Goal: Information Seeking & Learning: Learn about a topic

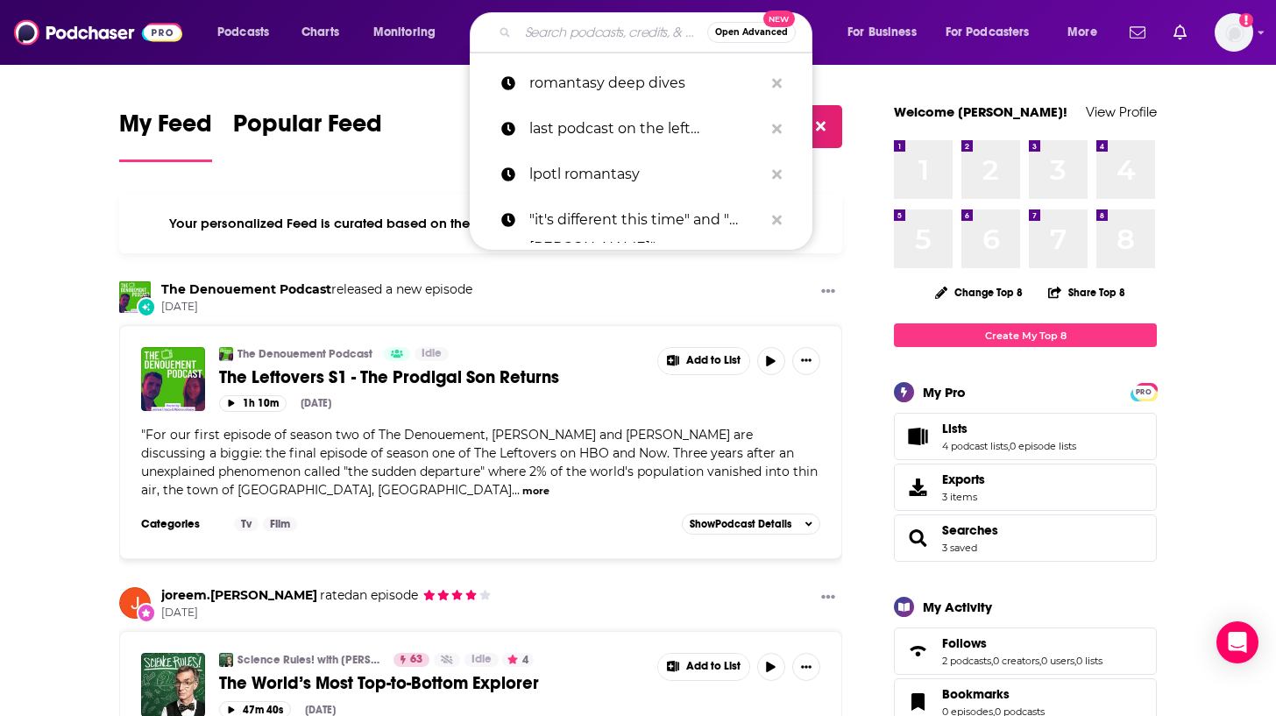
click at [576, 35] on input "Search podcasts, credits, & more..." at bounding box center [612, 32] width 189 height 28
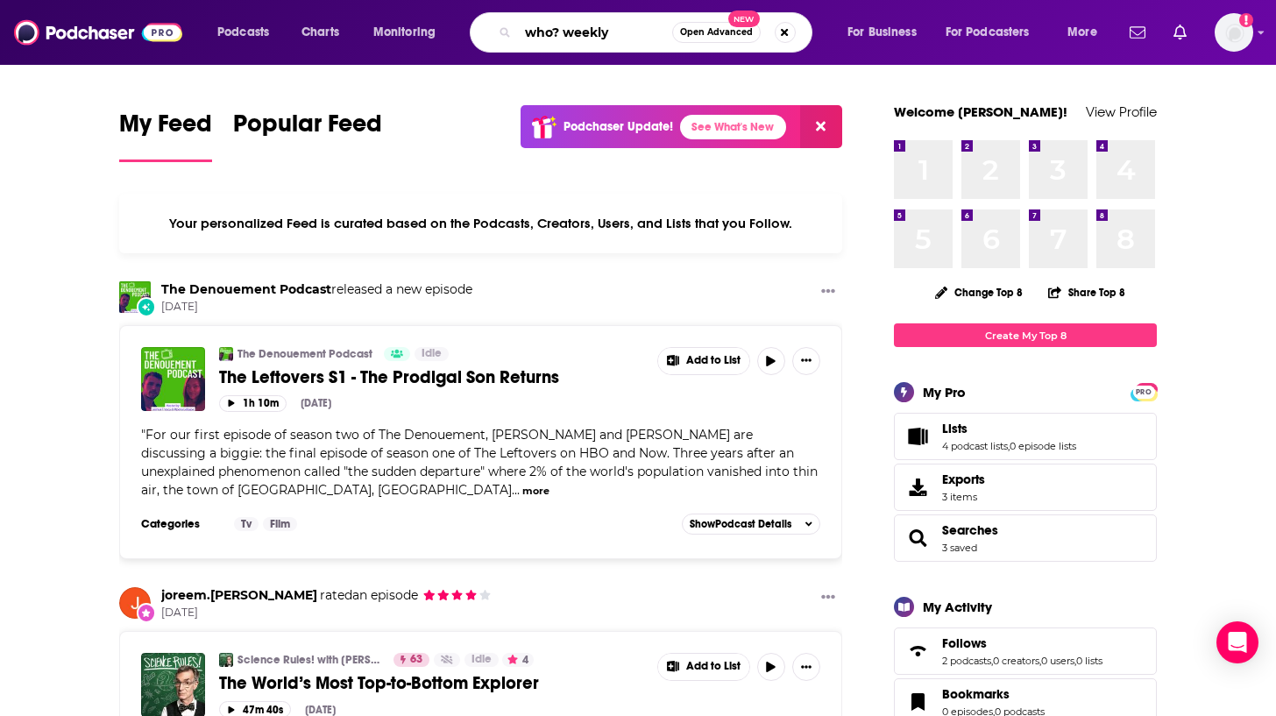
type input "who? weekly"
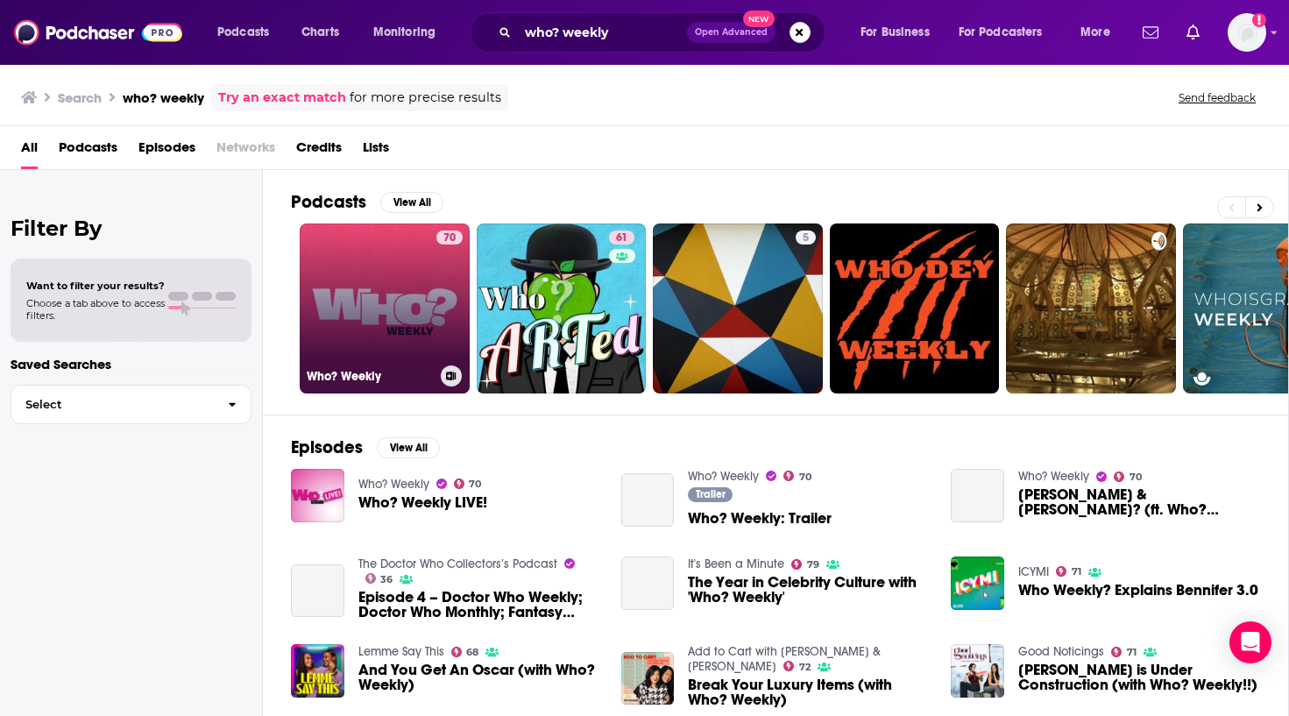
click at [400, 291] on link "70 Who? Weekly" at bounding box center [385, 308] width 170 height 170
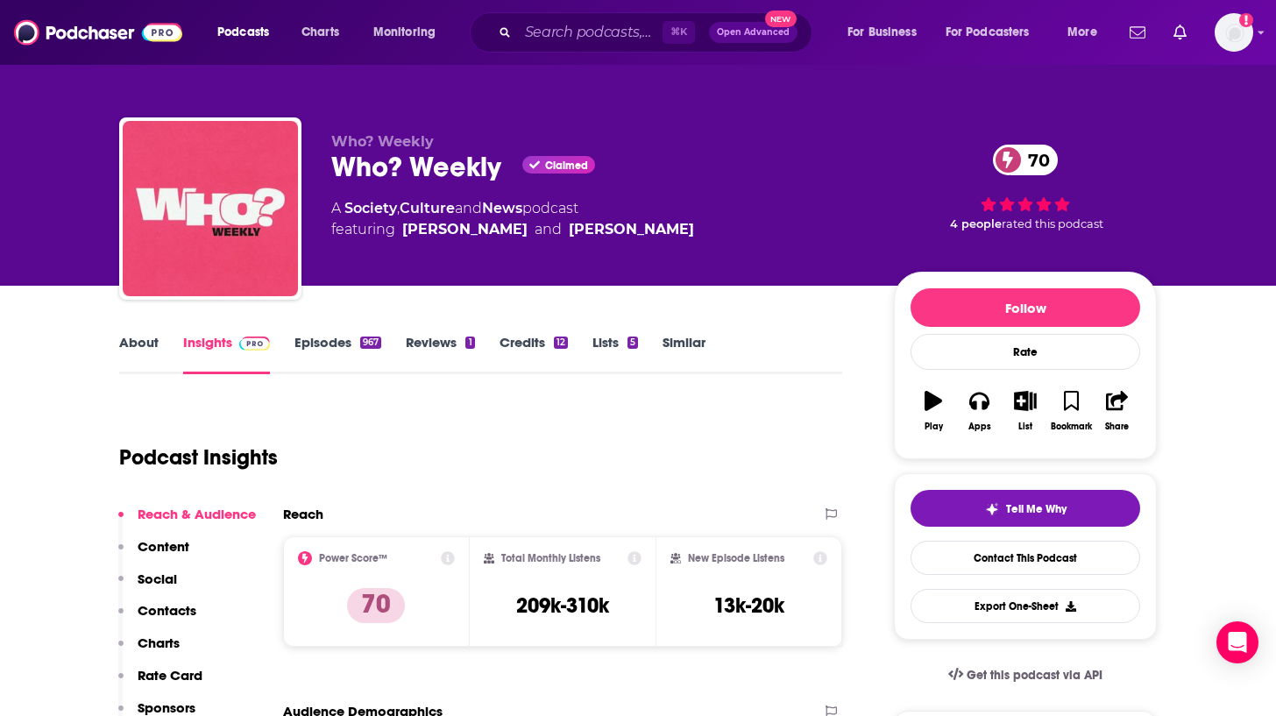
click at [635, 557] on icon at bounding box center [634, 558] width 14 height 14
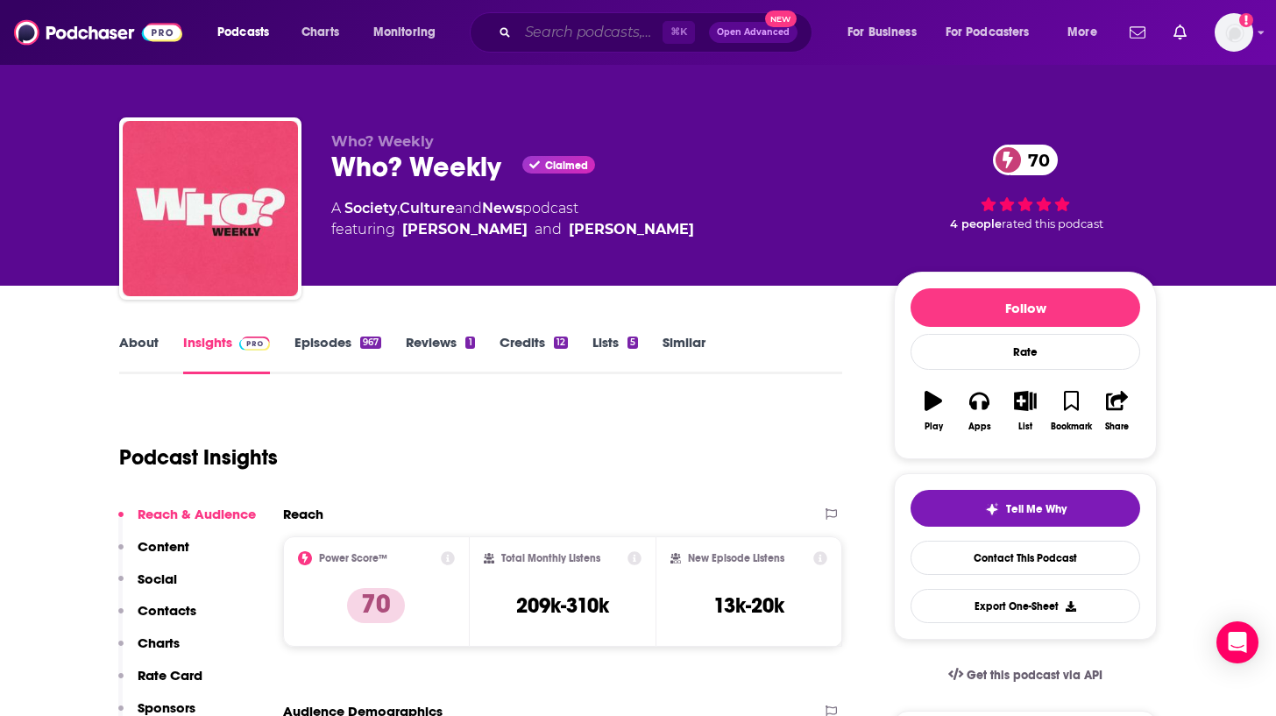
click at [589, 33] on input "Search podcasts, credits, & more..." at bounding box center [590, 32] width 145 height 28
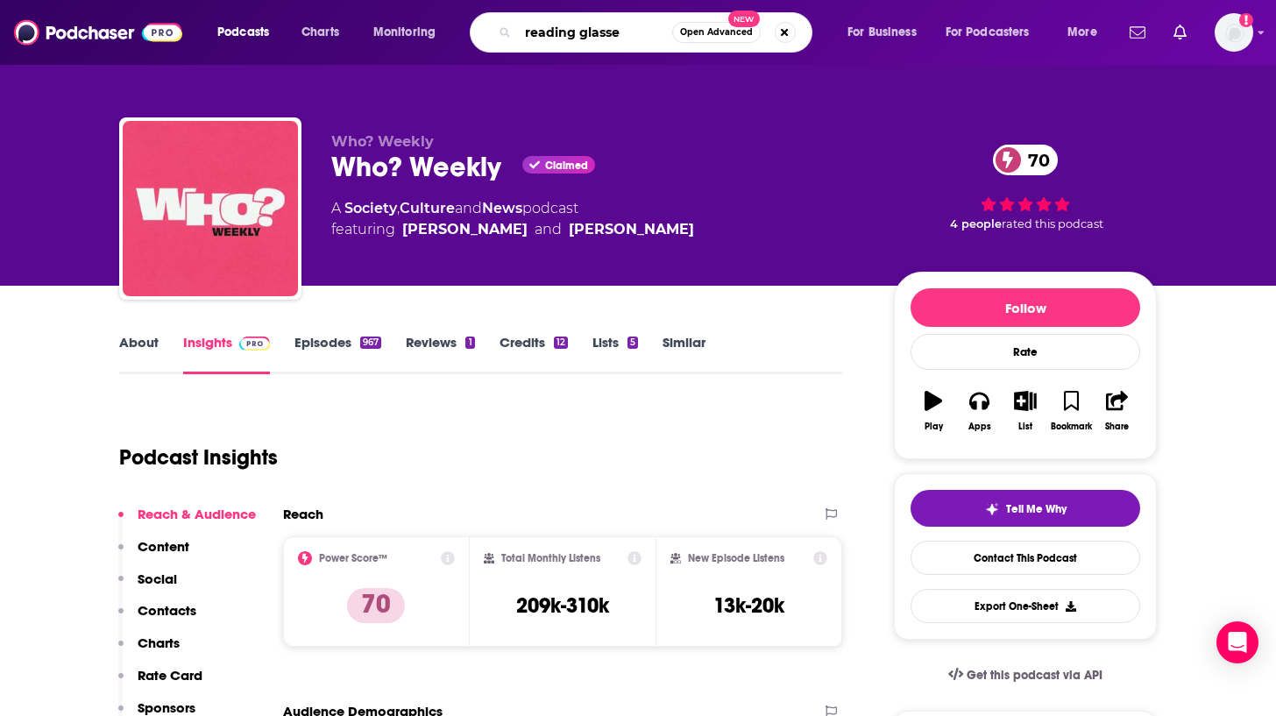
type input "reading glasses"
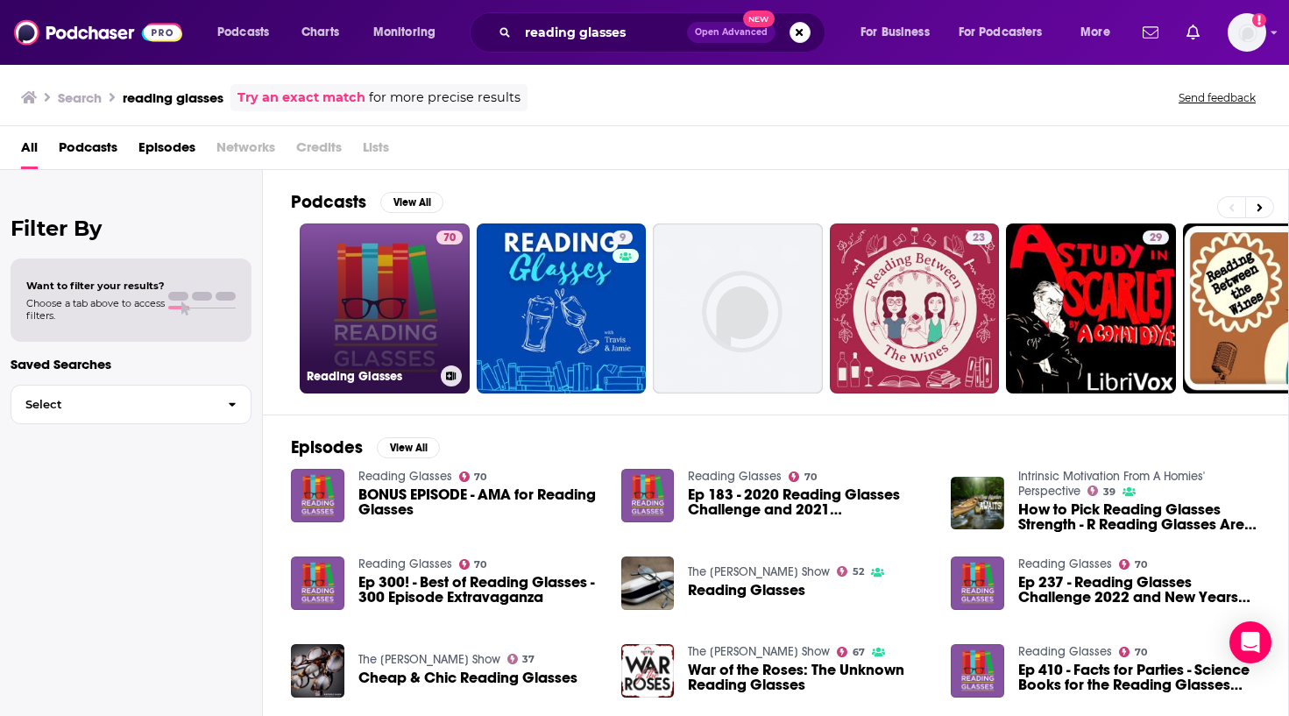
click at [371, 288] on link "70 Reading Glasses" at bounding box center [385, 308] width 170 height 170
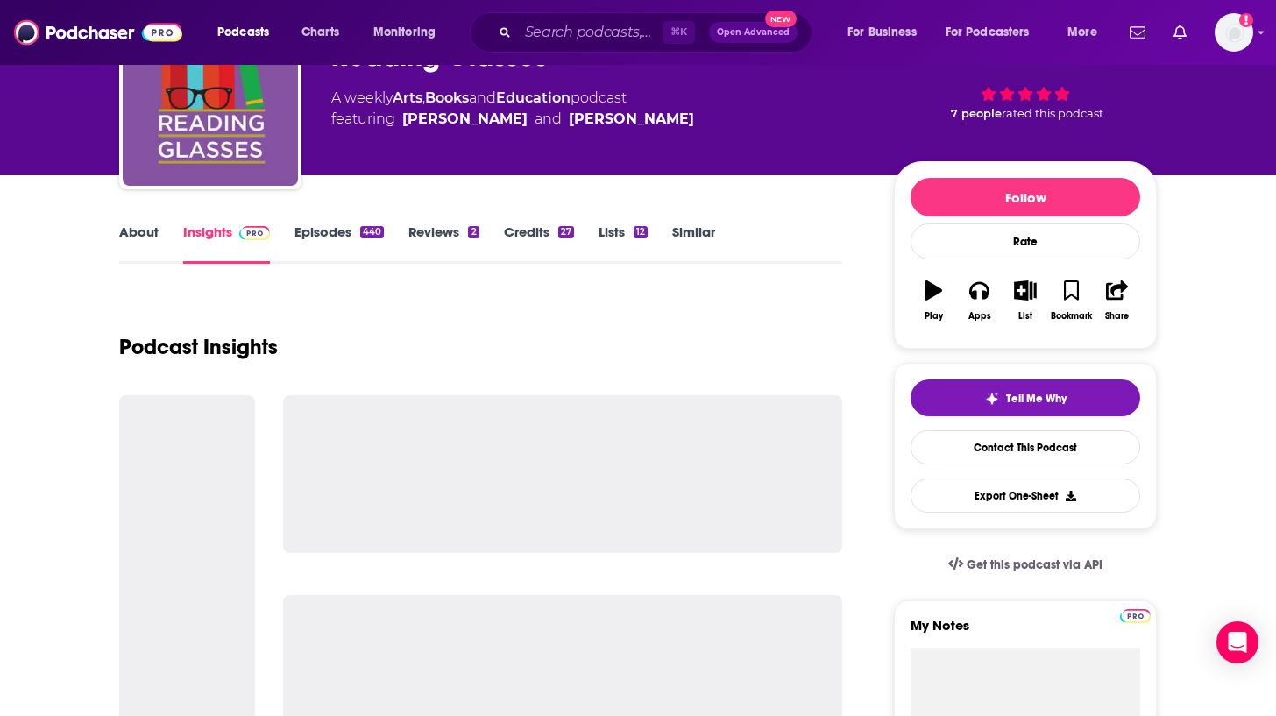
scroll to position [177, 0]
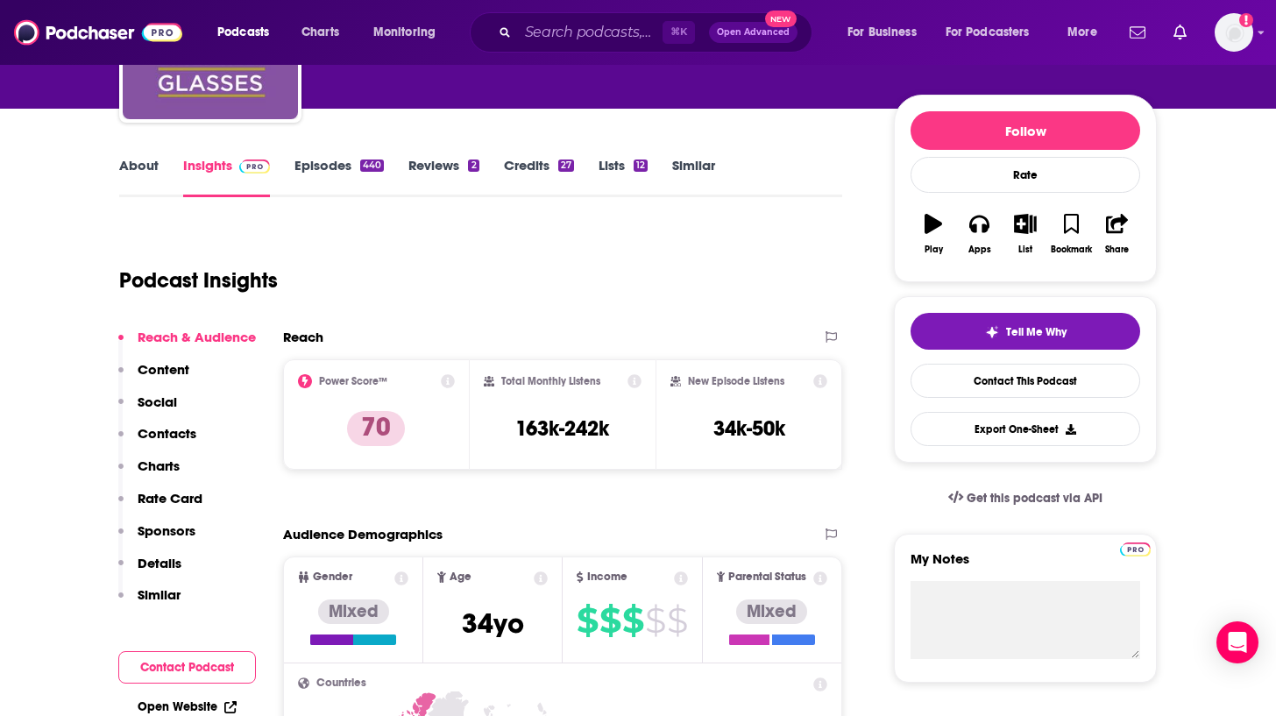
click at [822, 383] on icon at bounding box center [820, 381] width 14 height 14
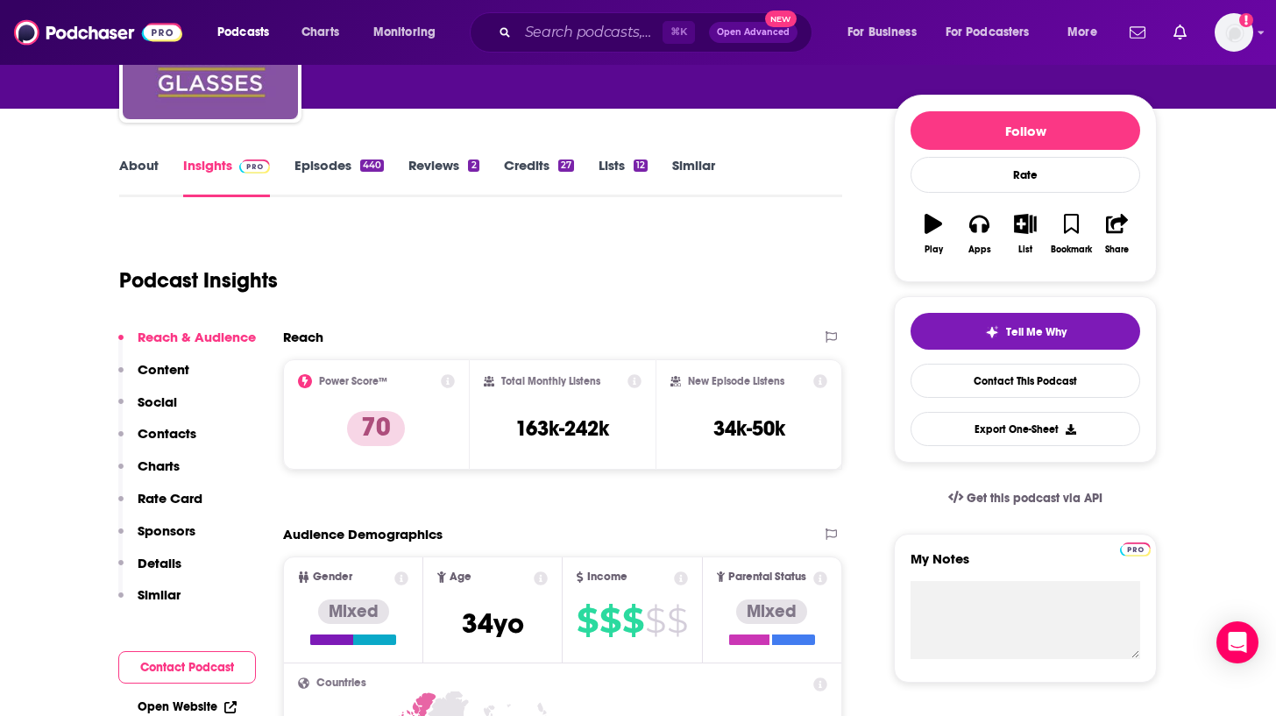
scroll to position [180, 0]
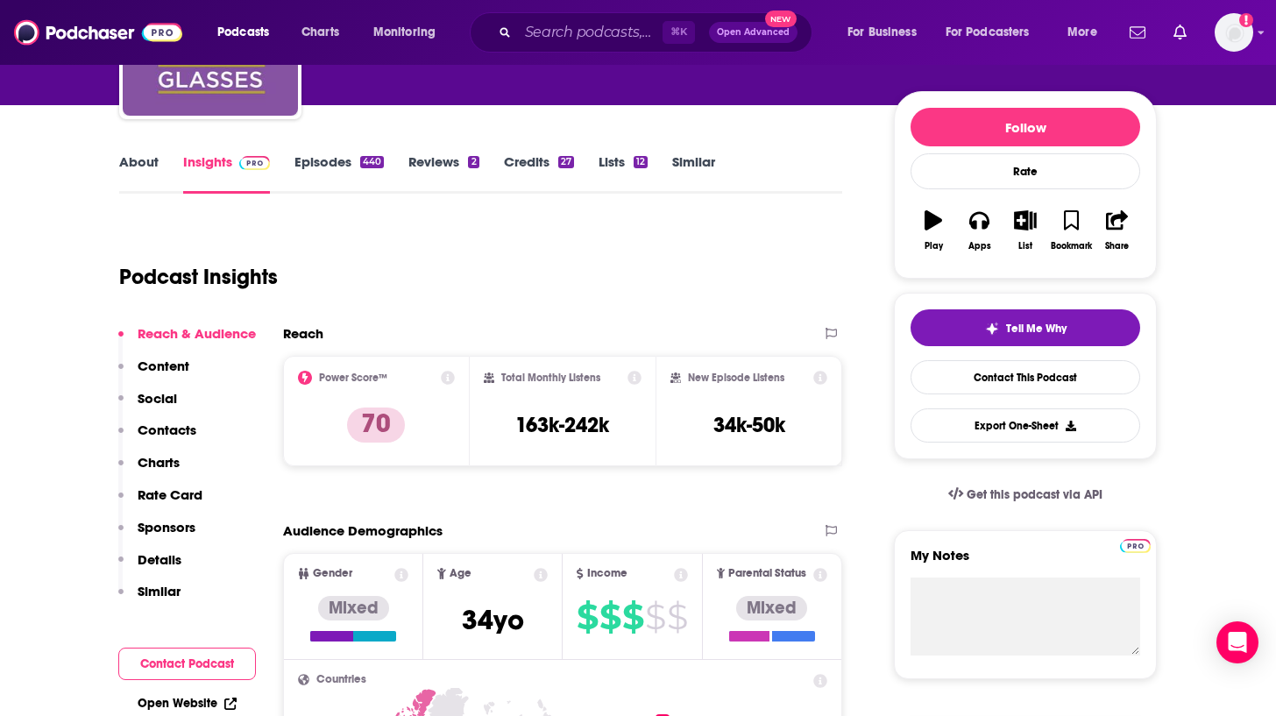
click at [166, 397] on p "Social" at bounding box center [157, 398] width 39 height 17
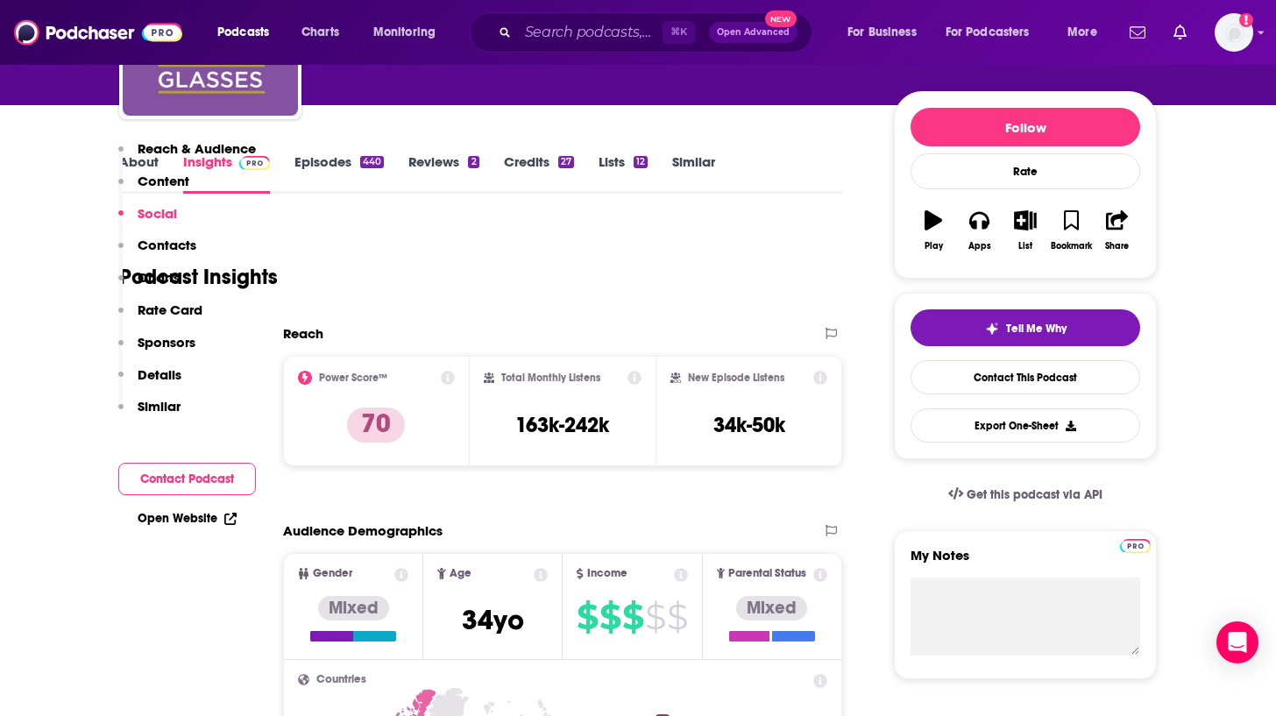
scroll to position [1274, 0]
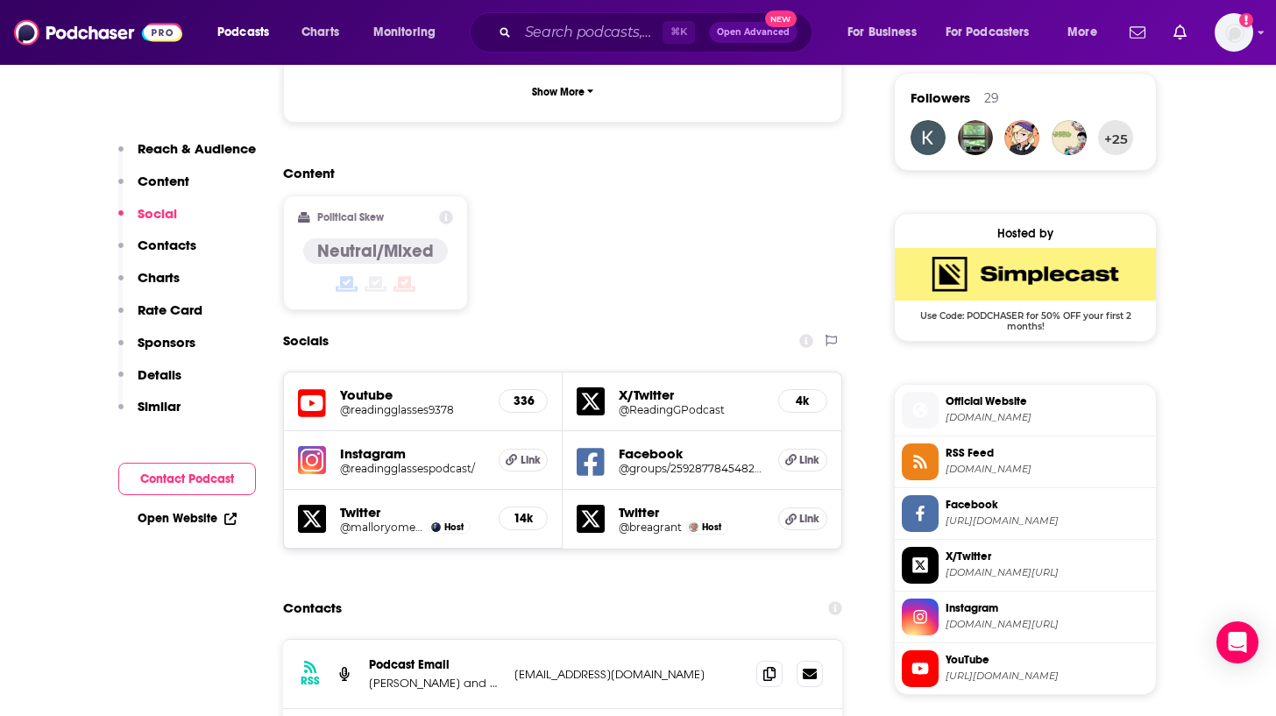
click at [175, 152] on p "Reach & Audience" at bounding box center [197, 148] width 118 height 17
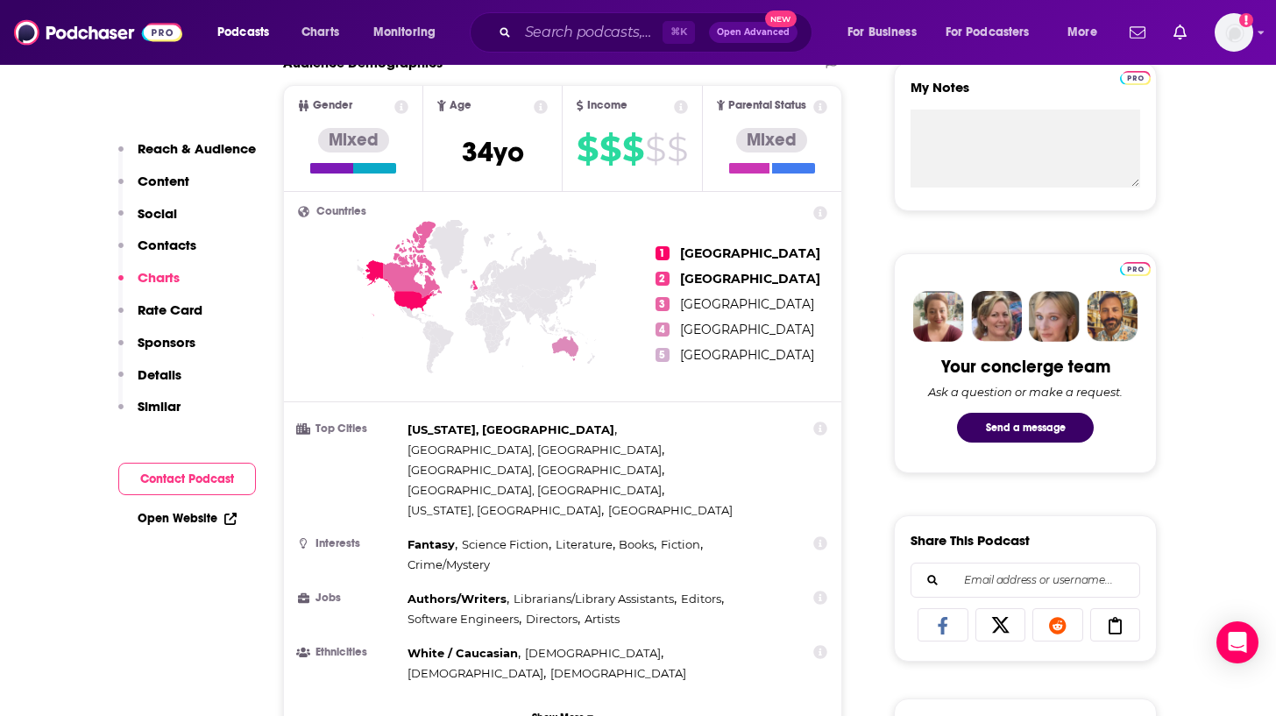
scroll to position [0, 0]
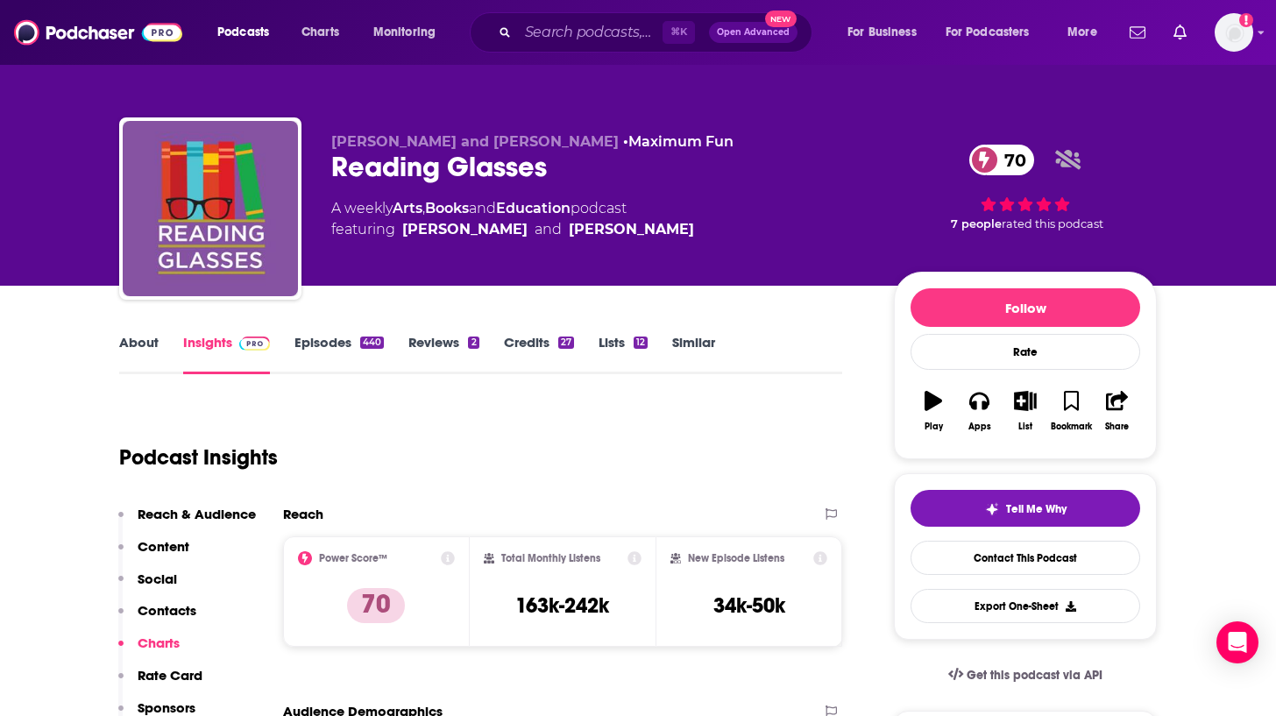
click at [608, 346] on link "Lists 12" at bounding box center [622, 354] width 49 height 40
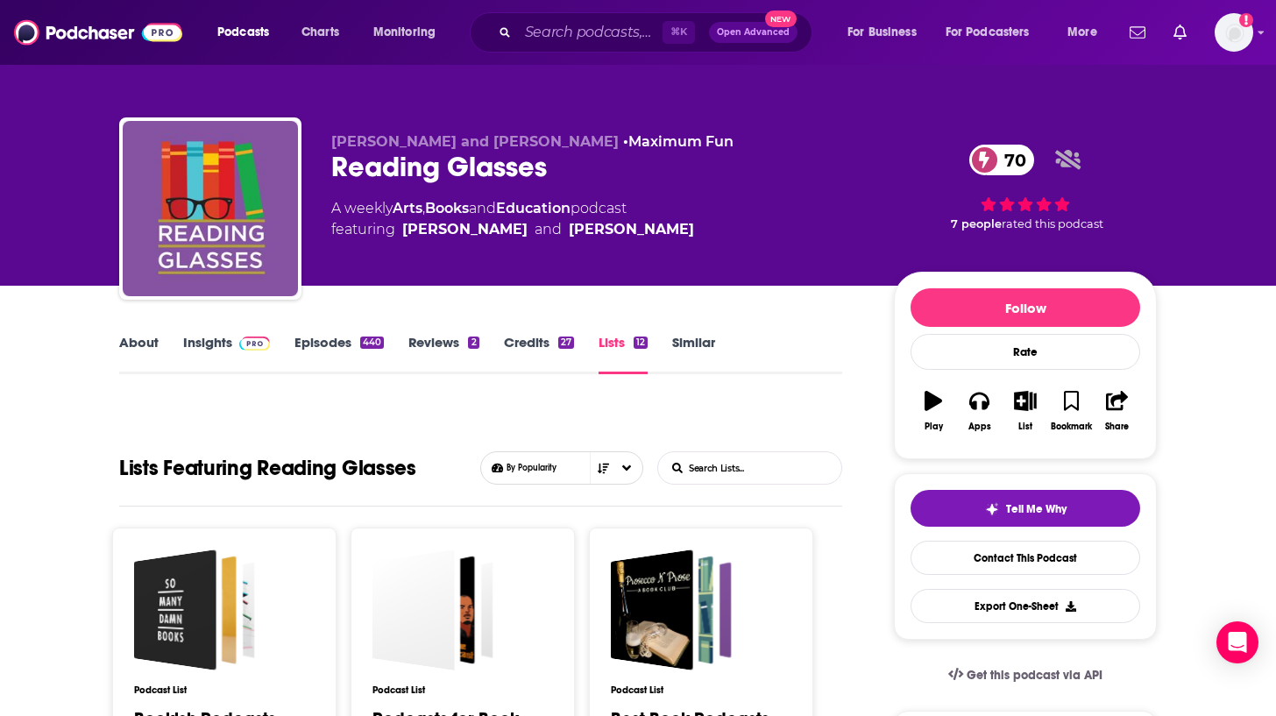
scroll to position [145, 0]
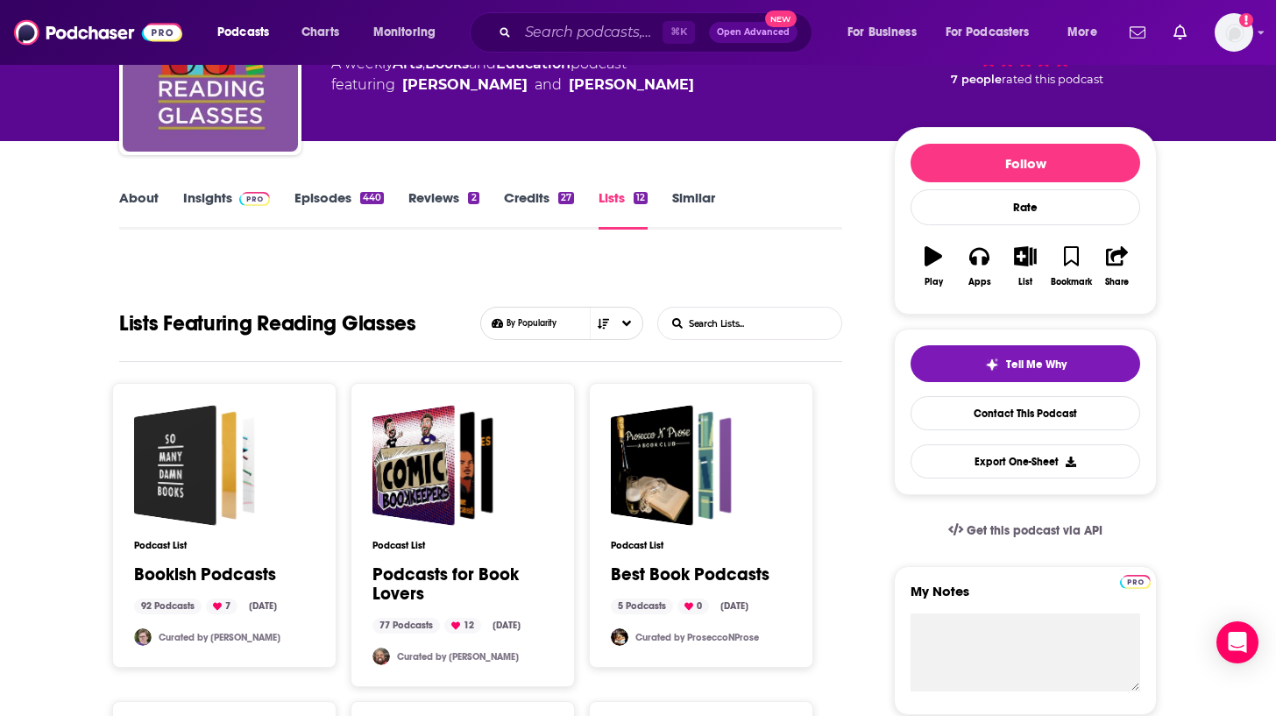
click at [431, 201] on link "Reviews 2" at bounding box center [443, 209] width 70 height 40
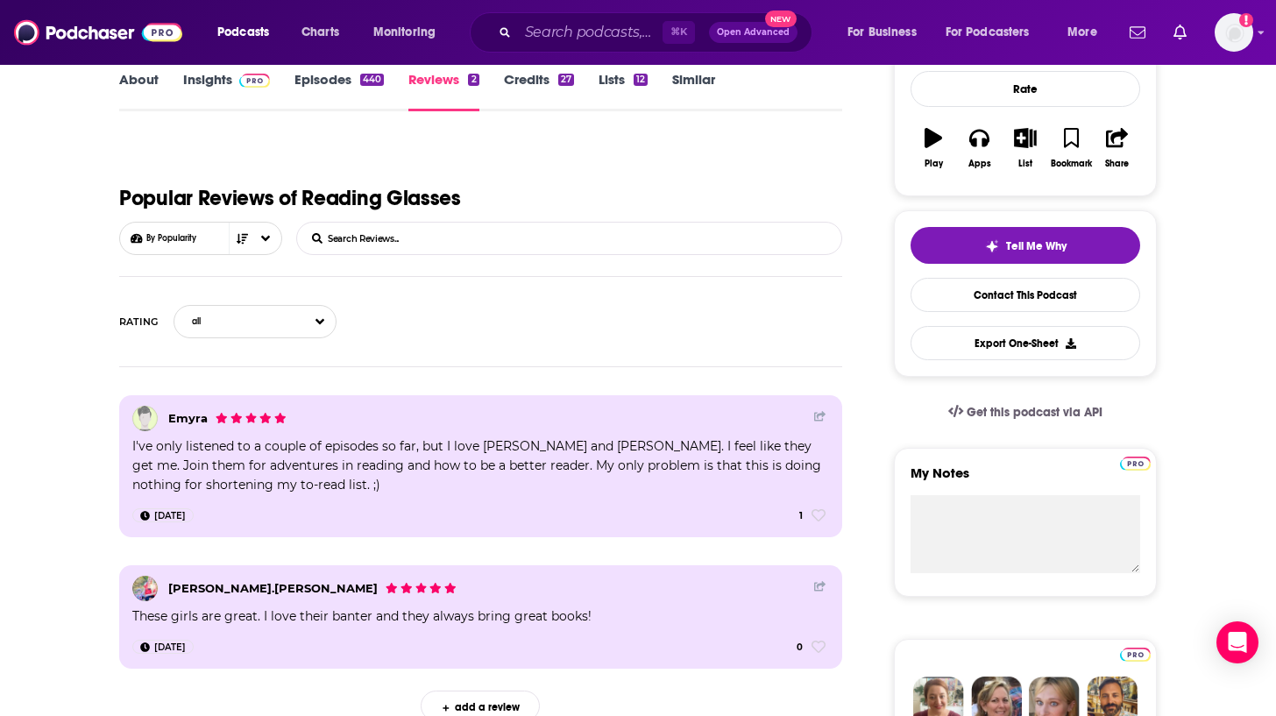
scroll to position [184, 0]
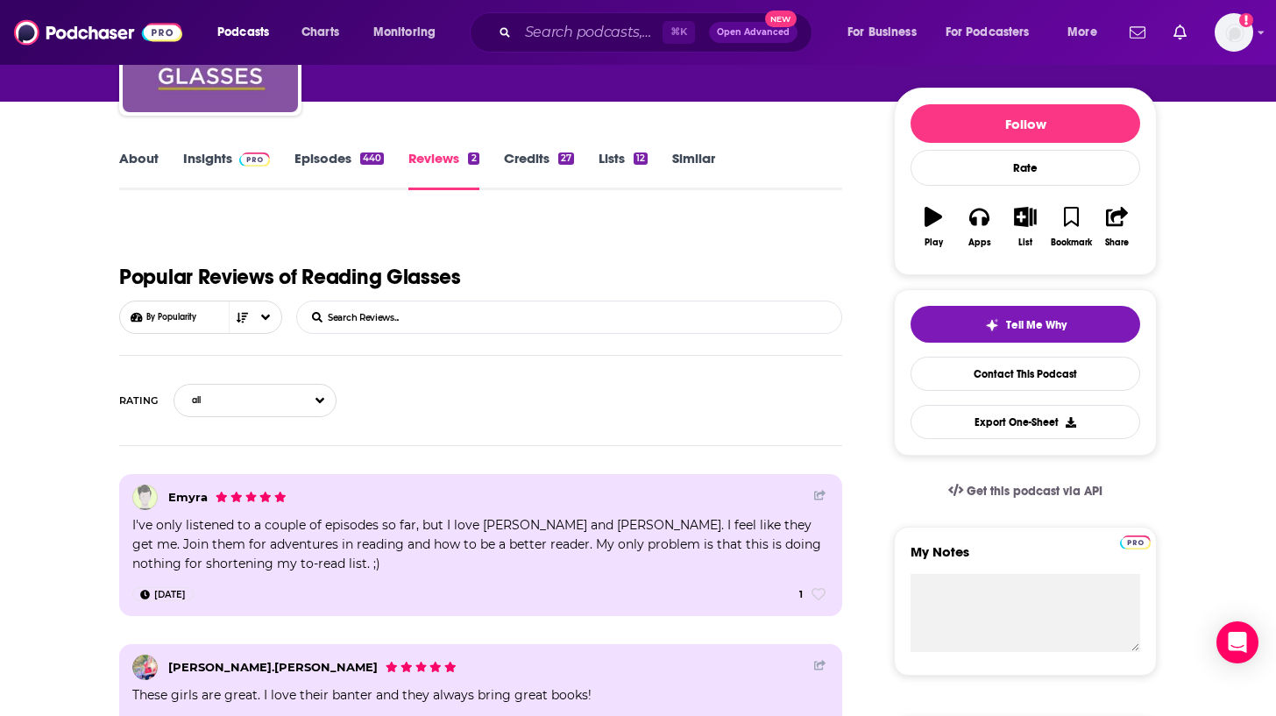
click at [225, 159] on link "Insights" at bounding box center [226, 170] width 87 height 40
